Goal: Task Accomplishment & Management: Use online tool/utility

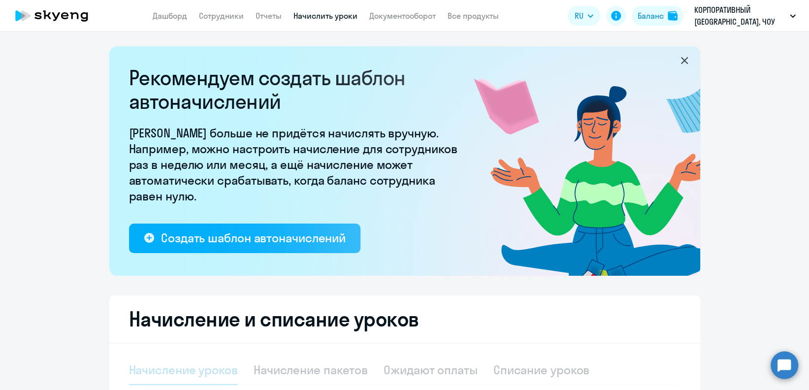
select select "10"
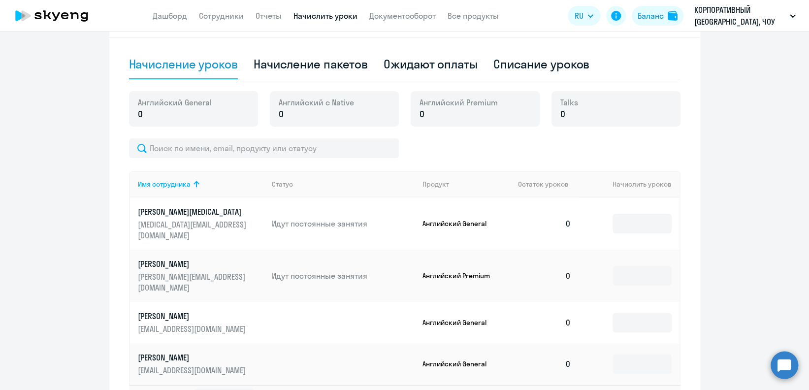
scroll to position [315, 0]
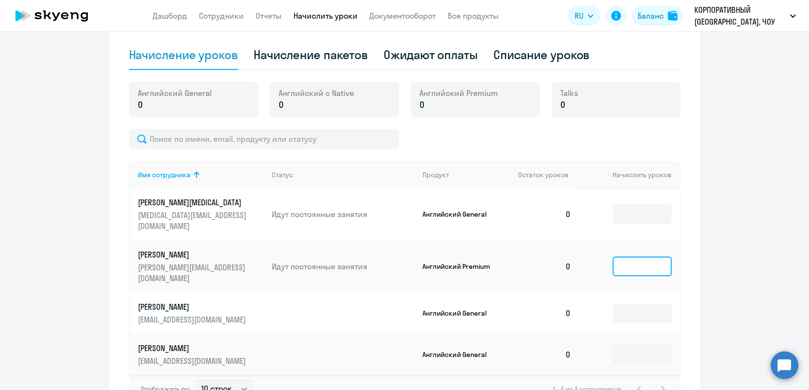
click at [640, 257] on input at bounding box center [642, 267] width 59 height 20
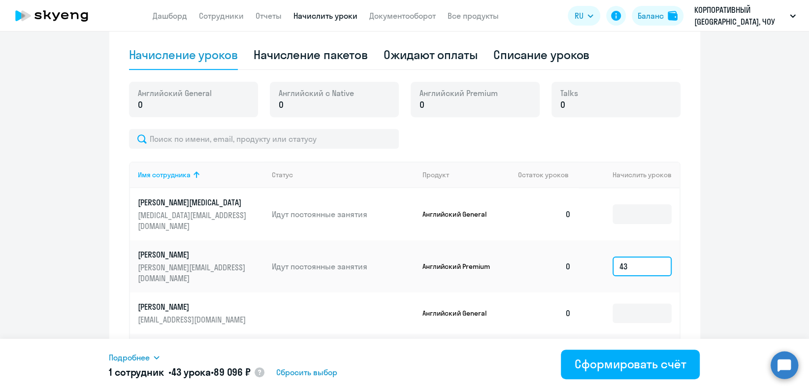
type input "43"
click at [628, 303] on input at bounding box center [642, 313] width 59 height 20
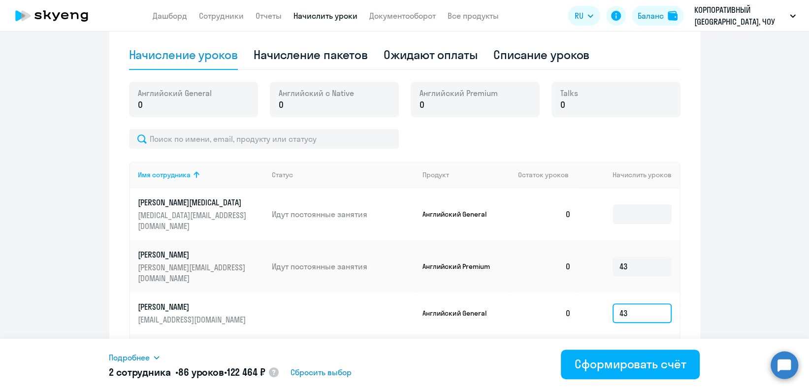
type input "43"
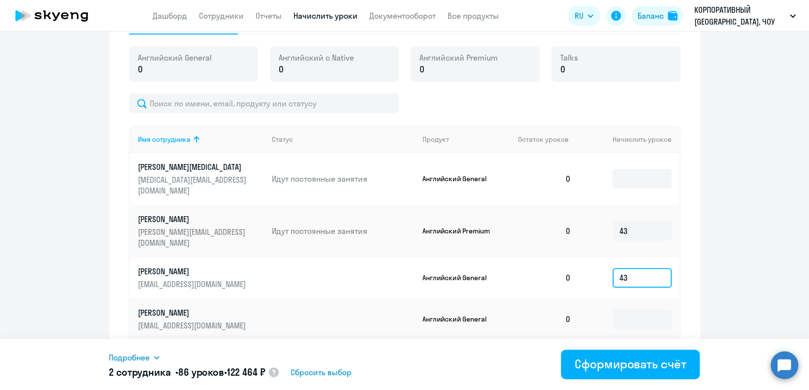
scroll to position [362, 0]
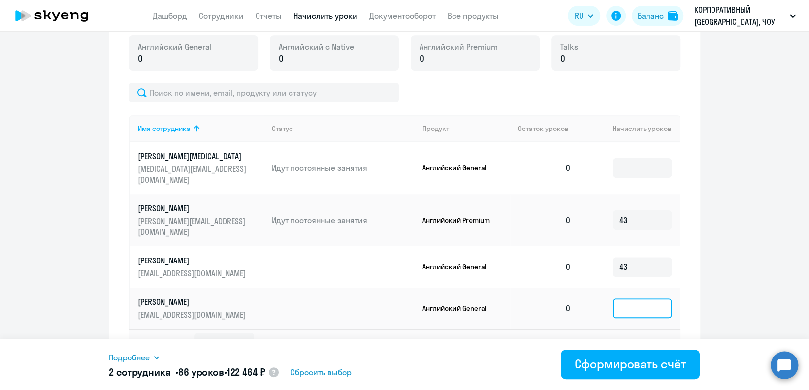
click at [622, 299] on input at bounding box center [642, 309] width 59 height 20
type input "32"
click at [633, 159] on input at bounding box center [642, 168] width 59 height 20
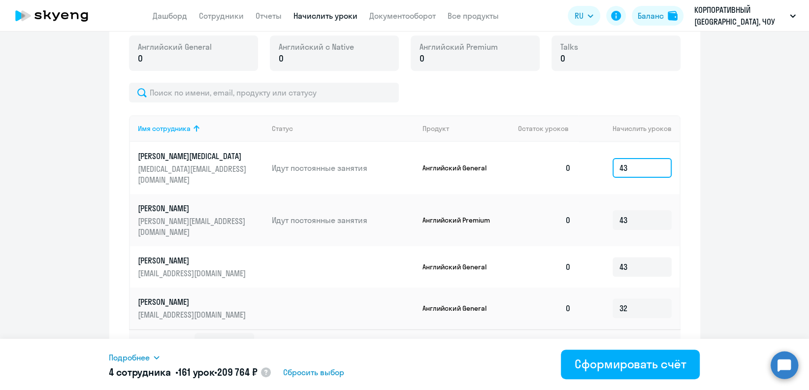
type input "43"
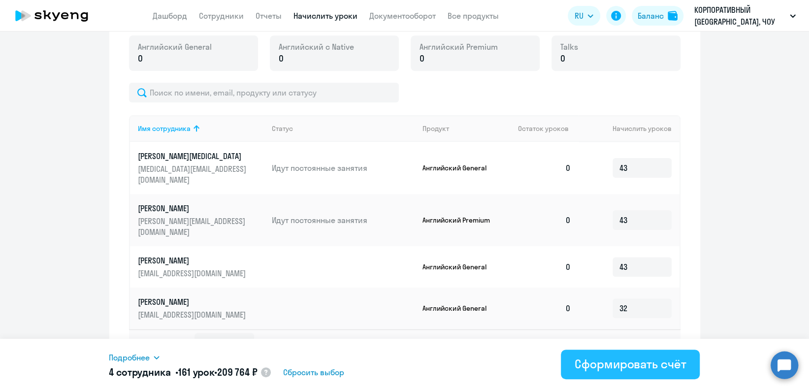
click at [621, 361] on div "Сформировать счёт" at bounding box center [630, 364] width 111 height 16
